Goal: Transaction & Acquisition: Purchase product/service

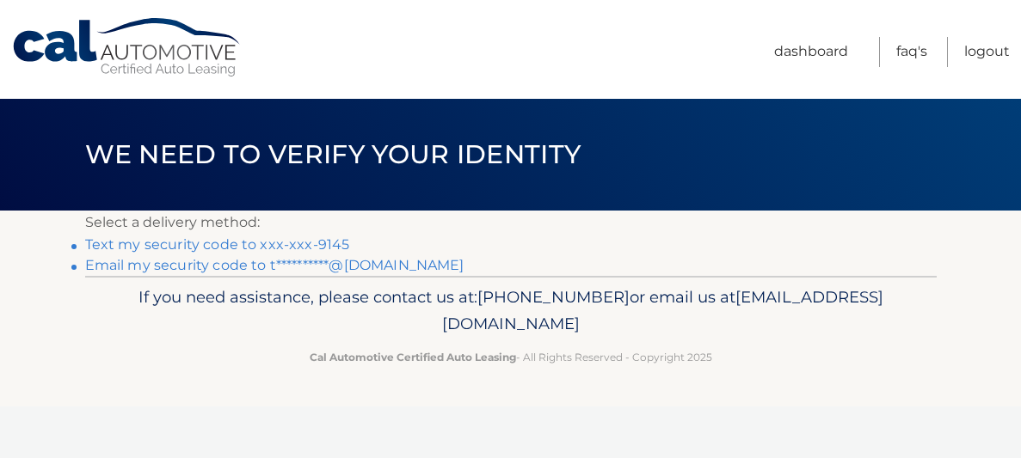
click at [376, 272] on link "**********" at bounding box center [274, 265] width 379 height 16
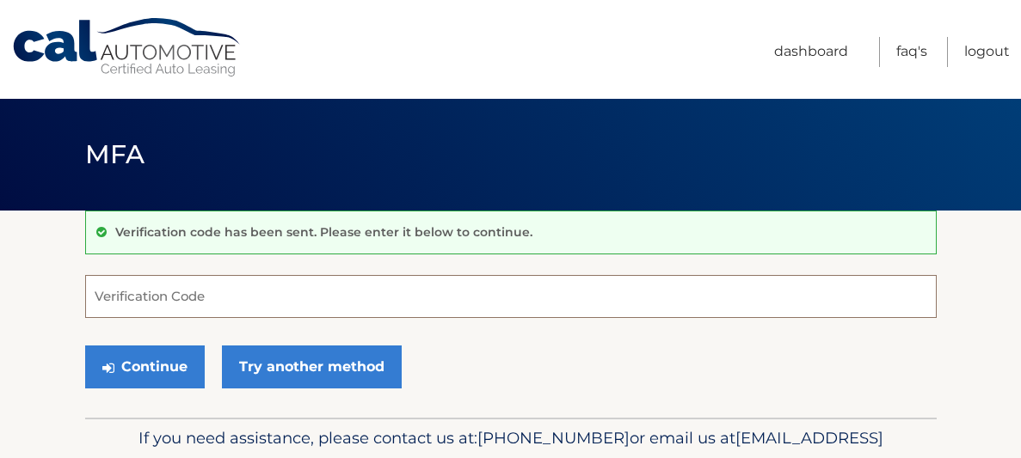
click at [473, 298] on input "Verification Code" at bounding box center [510, 296] width 851 height 43
click at [521, 289] on input "Verification Code" at bounding box center [510, 296] width 851 height 43
click at [196, 296] on input "Verification Code" at bounding box center [510, 296] width 851 height 43
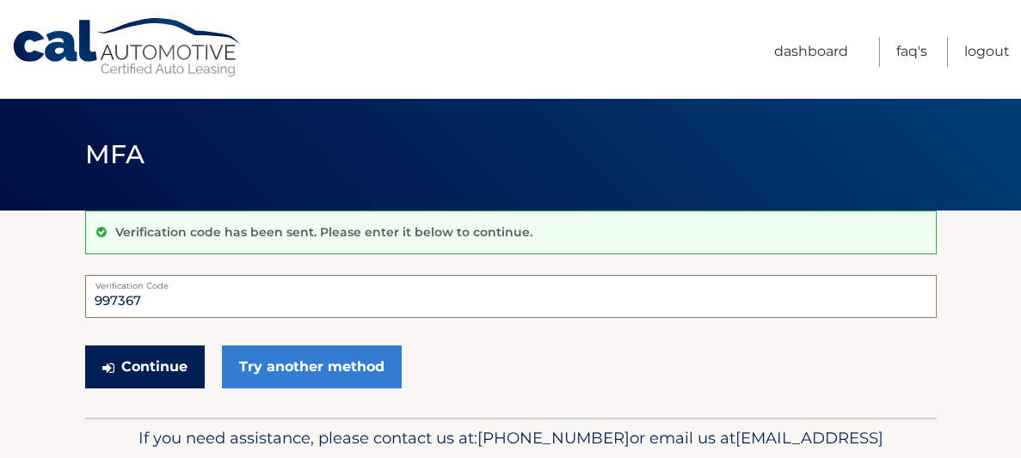
type input "997367"
click at [170, 356] on button "Continue" at bounding box center [145, 367] width 120 height 43
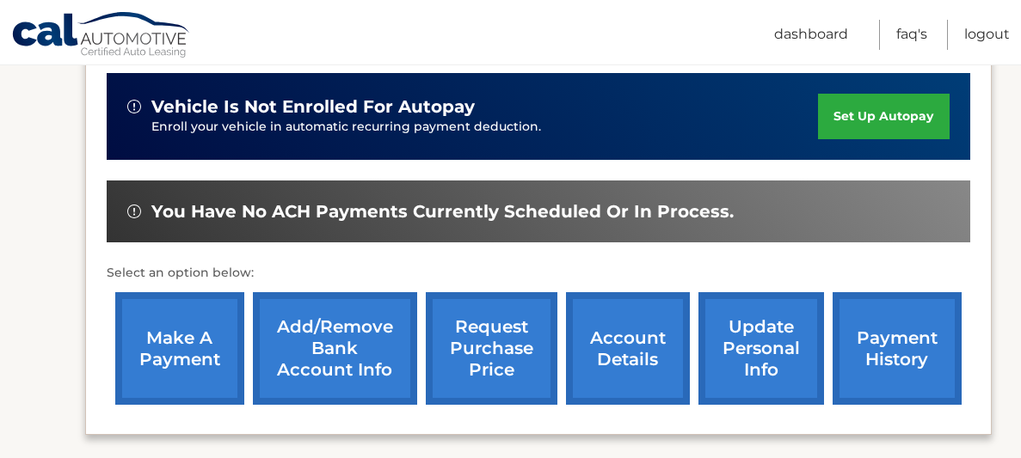
scroll to position [450, 0]
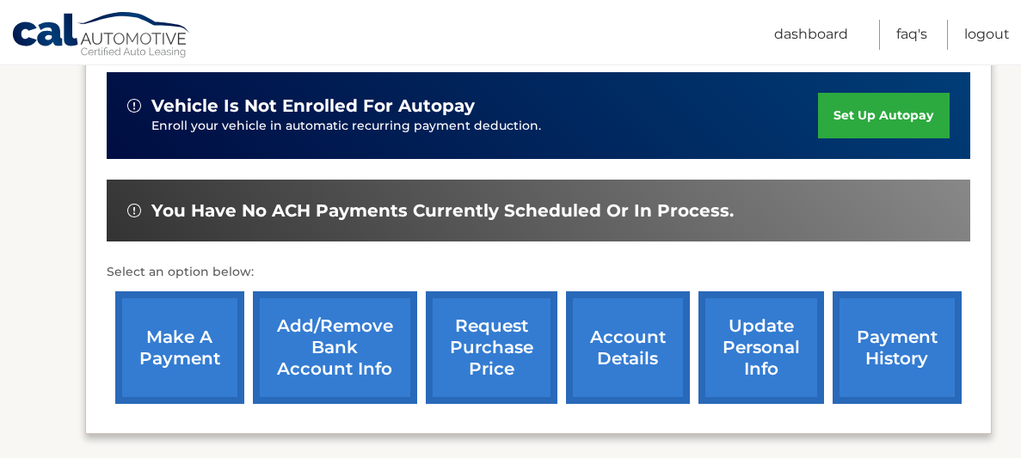
click at [180, 316] on link "make a payment" at bounding box center [179, 348] width 129 height 113
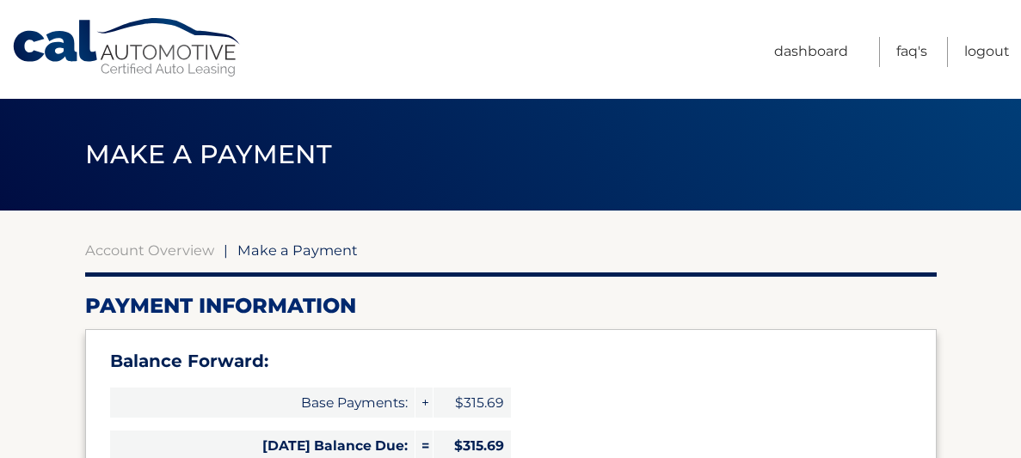
select select "ZDY0ODIxZGEtMTExMS00NWFmLThlMmUtMzY3MjFhYWVlYjE5"
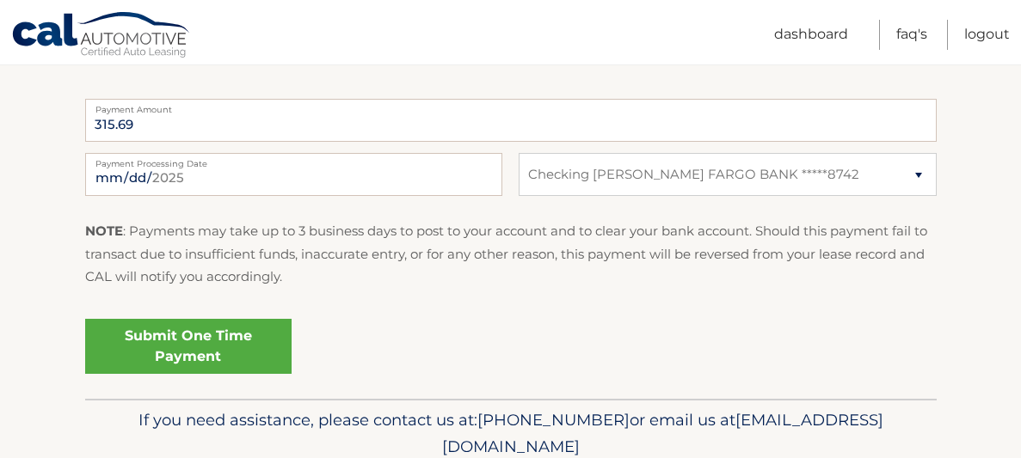
scroll to position [771, 0]
click at [196, 345] on link "Submit One Time Payment" at bounding box center [188, 347] width 206 height 55
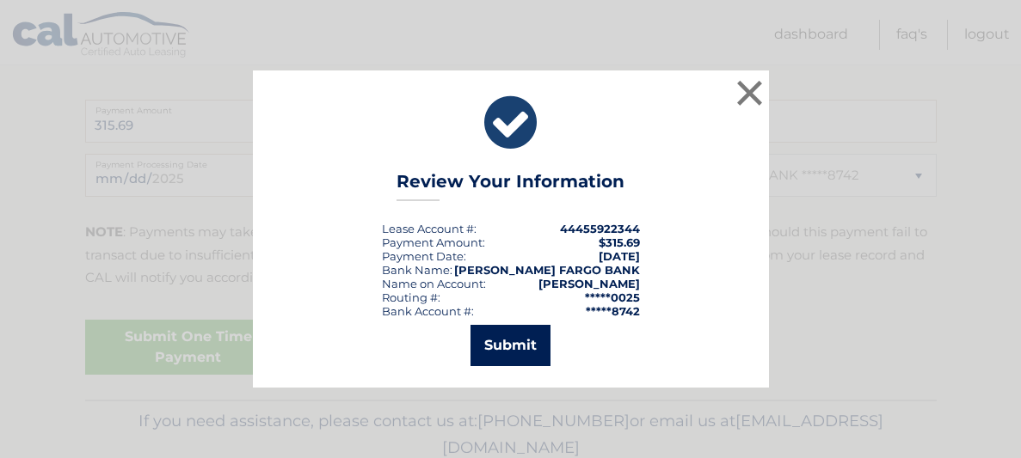
click at [520, 341] on button "Submit" at bounding box center [510, 345] width 80 height 41
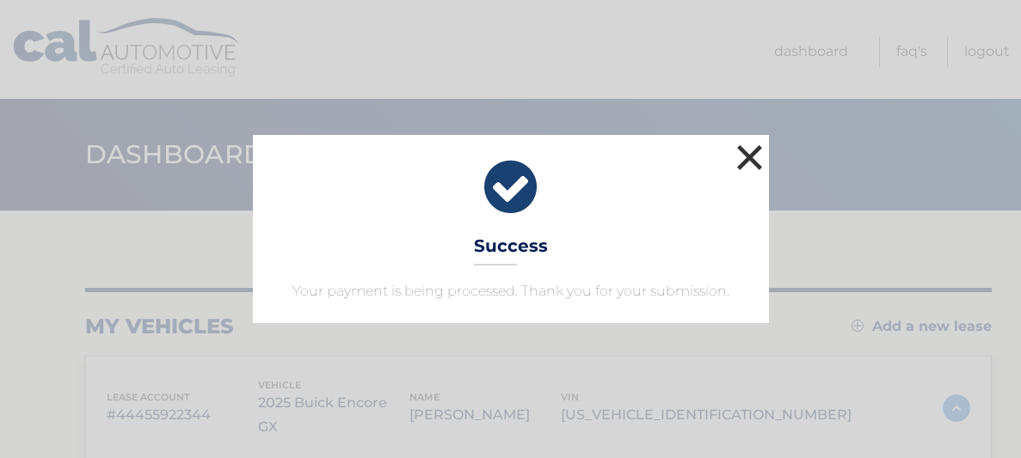
click at [746, 162] on button "×" at bounding box center [750, 157] width 34 height 34
click at [749, 163] on button "×" at bounding box center [750, 157] width 34 height 34
